Goal: Find specific page/section: Find specific page/section

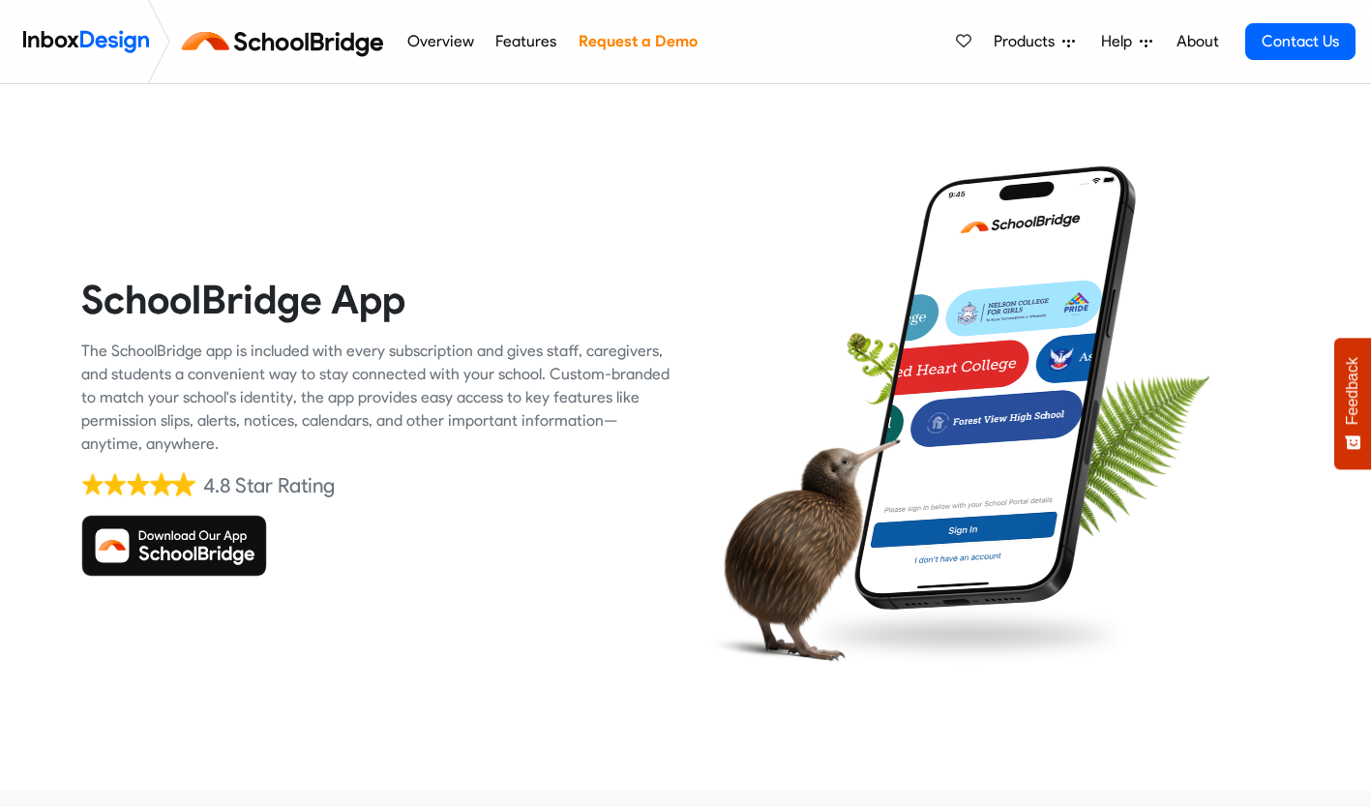
drag, startPoint x: 0, startPoint y: 0, endPoint x: 204, endPoint y: 552, distance: 588.2
click at [204, 552] on img at bounding box center [174, 546] width 186 height 62
click at [207, 559] on img at bounding box center [174, 546] width 186 height 62
